Goal: Task Accomplishment & Management: Manage account settings

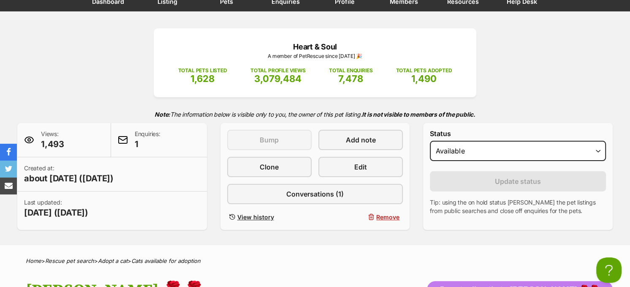
scroll to position [211, 0]
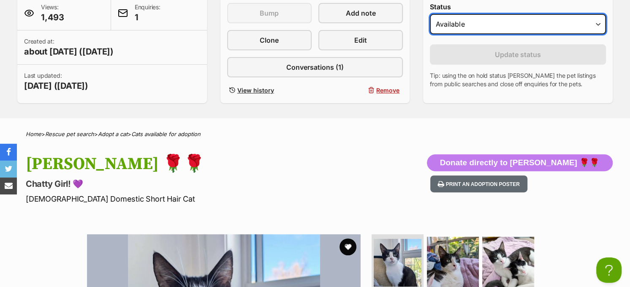
click at [475, 19] on select "Draft - not available as listing has enquires Available On hold Adopted" at bounding box center [518, 24] width 176 height 20
select select "on_hold"
click at [430, 14] on select "Draft - not available as listing has enquires Available On hold Adopted" at bounding box center [518, 24] width 176 height 20
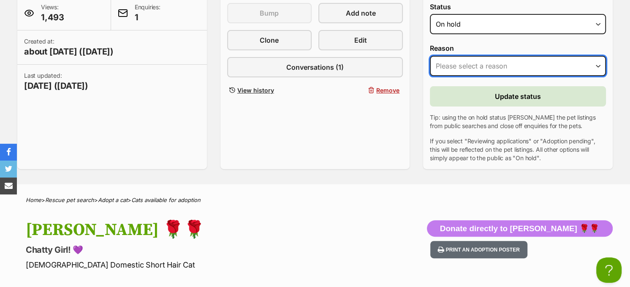
click at [477, 65] on select "Please select a reason Medical reasons Reviewing applications Adoption pending …" at bounding box center [518, 66] width 176 height 20
select select "adoption_pending"
click at [430, 56] on select "Please select a reason Medical reasons Reviewing applications Adoption pending …" at bounding box center [518, 66] width 176 height 20
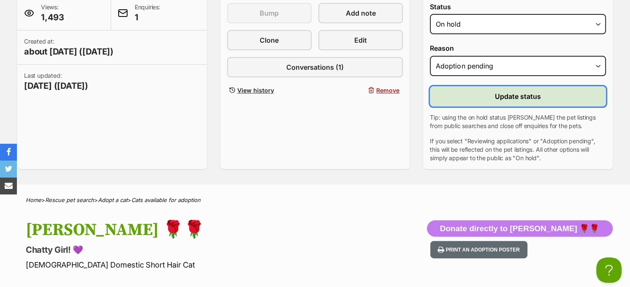
click at [495, 96] on span "Update status" at bounding box center [518, 96] width 46 height 10
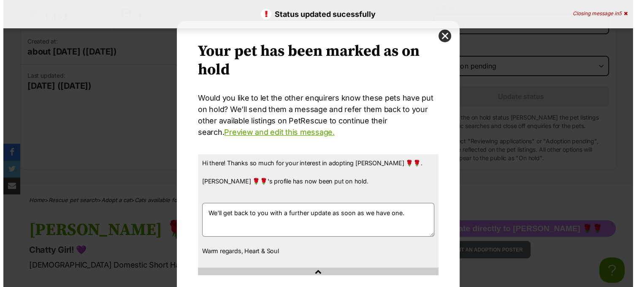
scroll to position [0, 0]
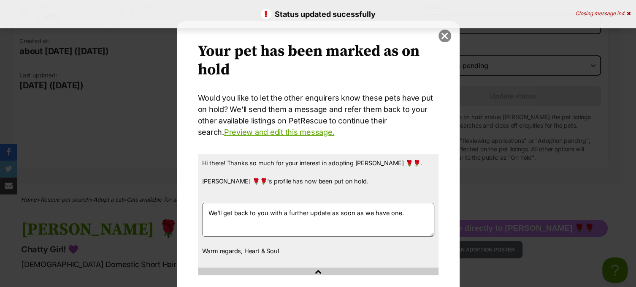
click at [439, 34] on button "close" at bounding box center [445, 36] width 13 height 13
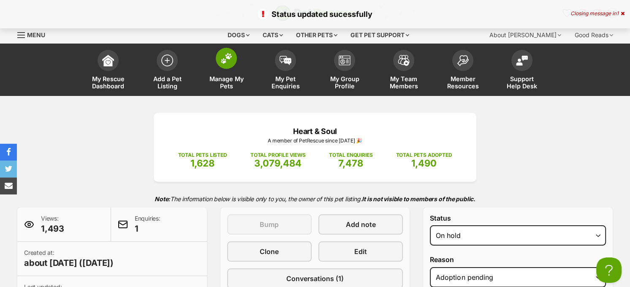
click at [222, 67] on span at bounding box center [226, 58] width 21 height 21
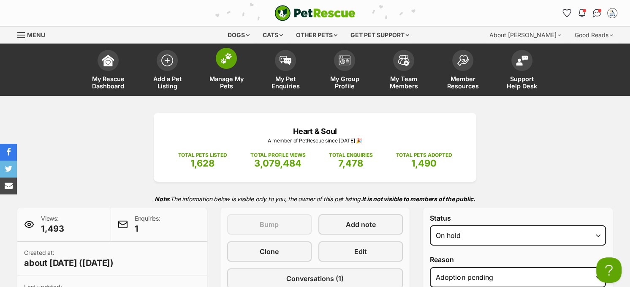
click at [227, 62] on img at bounding box center [226, 58] width 12 height 11
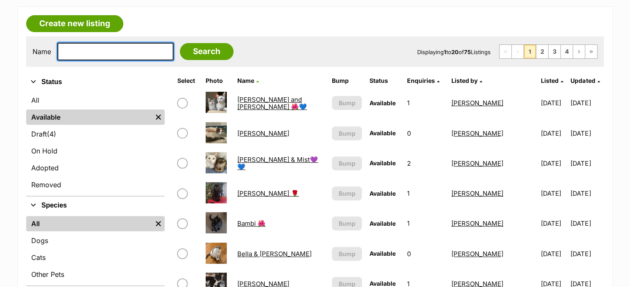
click at [122, 54] on input "text" at bounding box center [115, 52] width 116 height 18
type input "sisiiy"
click at [180, 43] on input "Search" at bounding box center [207, 51] width 54 height 17
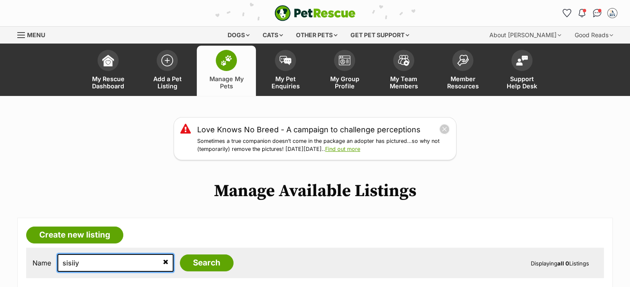
click at [91, 265] on input "sisiiy" at bounding box center [115, 263] width 116 height 18
type input "sissy"
click at [180, 254] on input "Search" at bounding box center [207, 262] width 54 height 17
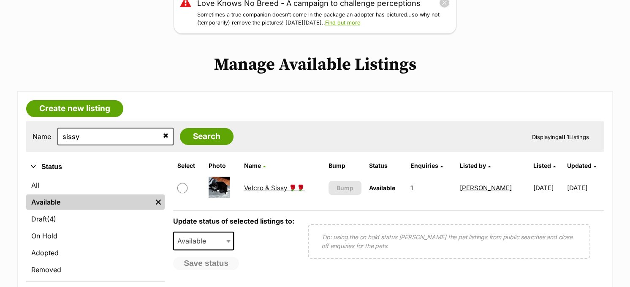
scroll to position [127, 0]
click at [265, 185] on link "Velcro & Sissy 🌹🌹" at bounding box center [274, 187] width 61 height 8
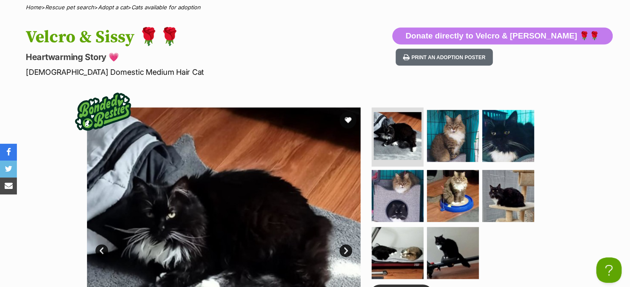
scroll to position [338, 0]
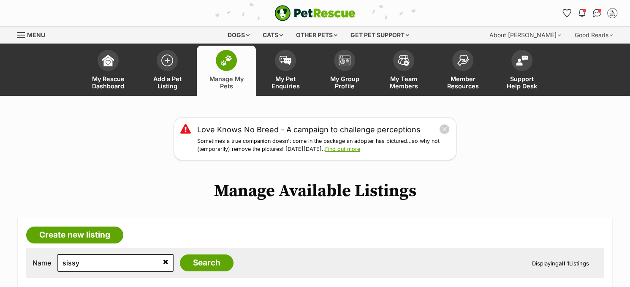
click at [222, 65] on span at bounding box center [226, 60] width 21 height 21
